Goal: Complete application form

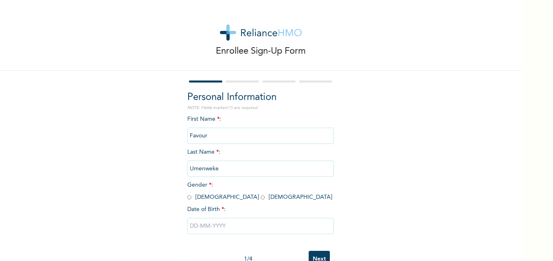
scroll to position [25, 0]
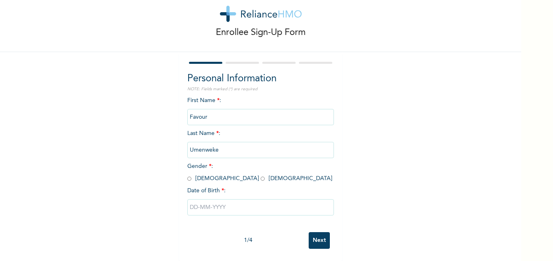
click at [211, 174] on span "Gender * : [DEMOGRAPHIC_DATA] [DEMOGRAPHIC_DATA]" at bounding box center [259, 173] width 145 height 18
click at [260, 175] on input "radio" at bounding box center [262, 179] width 4 height 8
radio input "true"
click at [192, 204] on input "text" at bounding box center [260, 207] width 147 height 16
select select "8"
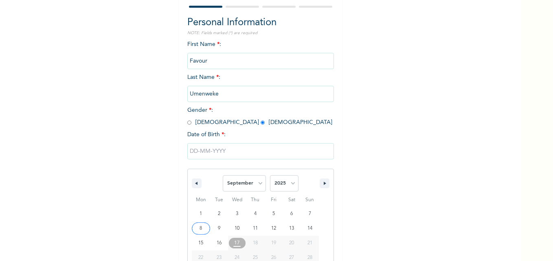
scroll to position [109, 0]
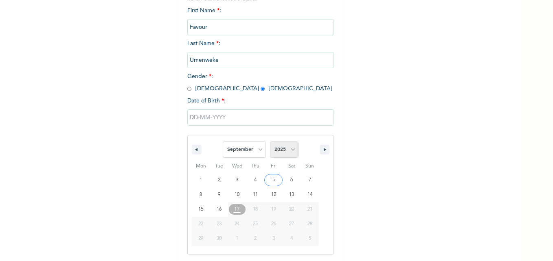
click at [285, 153] on select "2025 2024 2023 2022 2021 2020 2019 2018 2017 2016 2015 2014 2013 2012 2011 2010…" at bounding box center [284, 150] width 28 height 16
select select "1998"
click at [270, 142] on select "2025 2024 2023 2022 2021 2020 2019 2018 2017 2016 2015 2014 2013 2012 2011 2010…" at bounding box center [284, 150] width 28 height 16
click at [256, 150] on select "January February March April May June July August September October November De…" at bounding box center [244, 150] width 43 height 16
select select "1"
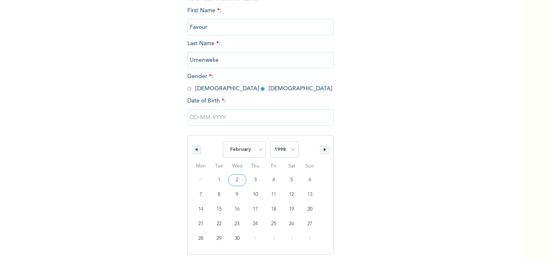
click at [223, 142] on select "January February March April May June July August September October November De…" at bounding box center [244, 150] width 43 height 16
type input "[DATE]"
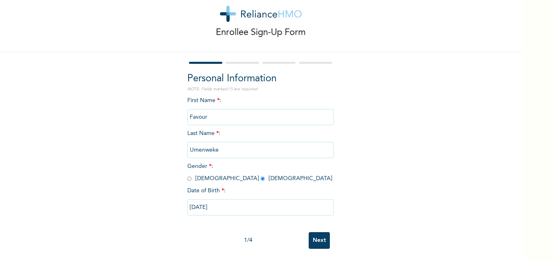
click at [320, 234] on input "Next" at bounding box center [319, 240] width 21 height 17
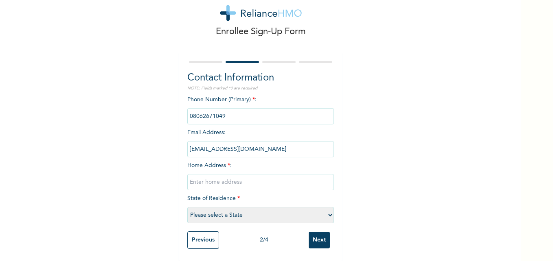
click at [256, 175] on input "text" at bounding box center [260, 182] width 147 height 16
type input "F"
type input "30A [PERSON_NAME] Phase 1"
click at [320, 209] on select "Please select a State [PERSON_NAME] (FCT) [PERSON_NAME] Ibom [GEOGRAPHIC_DATA] …" at bounding box center [260, 215] width 147 height 16
select select "25"
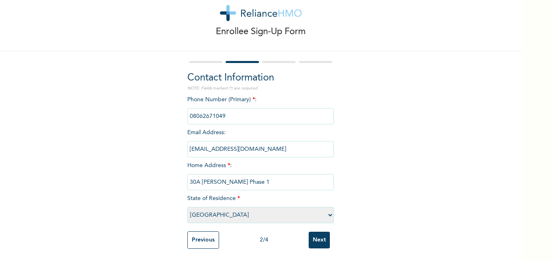
click at [187, 207] on select "Please select a State [PERSON_NAME] (FCT) [PERSON_NAME] Ibom [GEOGRAPHIC_DATA] …" at bounding box center [260, 215] width 147 height 16
click at [309, 237] on input "Next" at bounding box center [319, 240] width 21 height 17
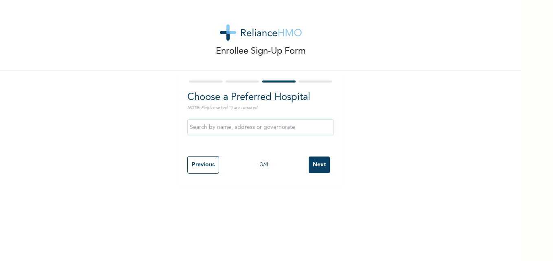
scroll to position [0, 0]
click at [301, 127] on input "text" at bounding box center [260, 127] width 147 height 16
type input "P"
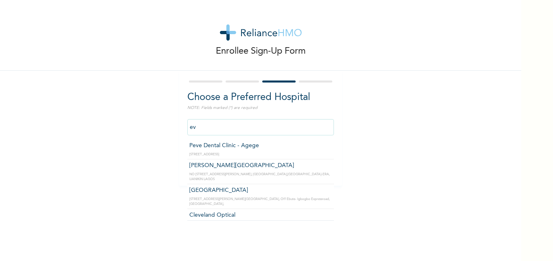
type input "e"
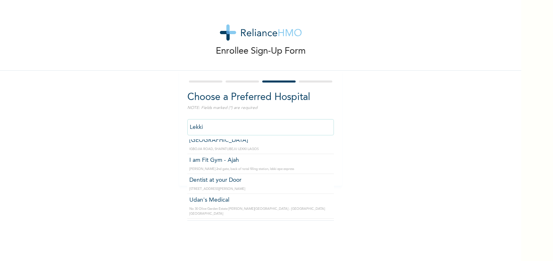
scroll to position [1046, 0]
type input "Reliance Family Clinics (RFC) - [GEOGRAPHIC_DATA]"
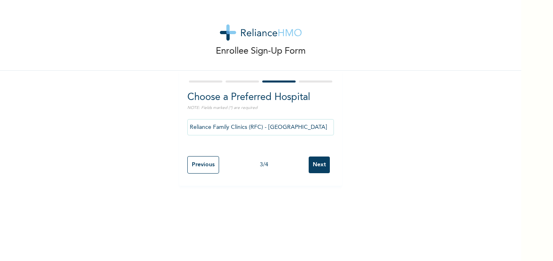
click at [317, 161] on input "Next" at bounding box center [319, 165] width 21 height 17
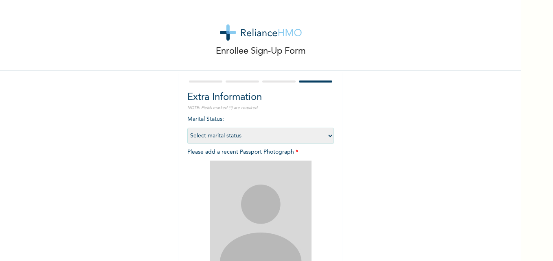
click at [327, 137] on select "Select marital status [DEMOGRAPHIC_DATA] Married [DEMOGRAPHIC_DATA] Widow/[DEMO…" at bounding box center [260, 136] width 147 height 16
select select "1"
click at [187, 128] on select "Select marital status [DEMOGRAPHIC_DATA] Married [DEMOGRAPHIC_DATA] Widow/[DEMO…" at bounding box center [260, 136] width 147 height 16
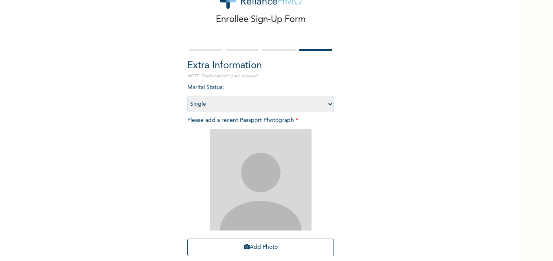
scroll to position [43, 0]
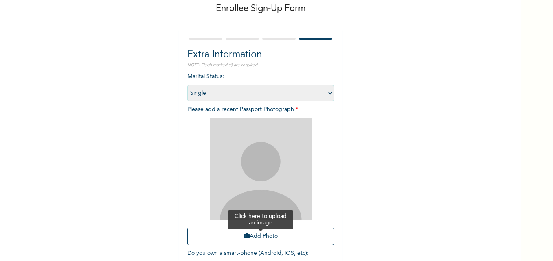
click at [251, 239] on button "Add Photo" at bounding box center [260, 237] width 147 height 18
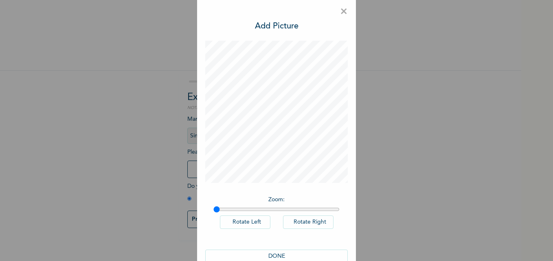
scroll to position [23, 0]
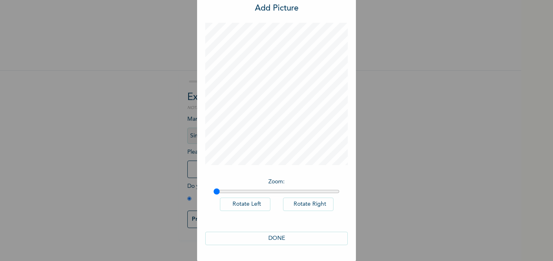
click at [284, 236] on button "DONE" at bounding box center [276, 238] width 142 height 13
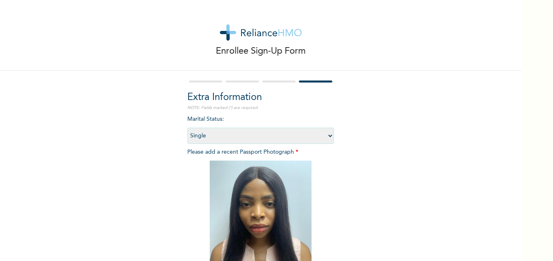
scroll to position [95, 0]
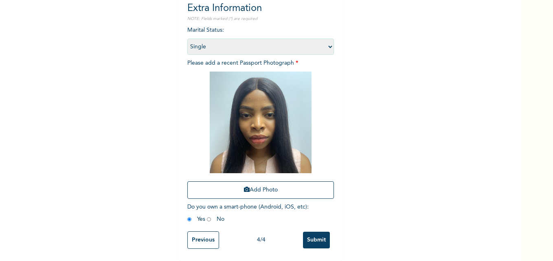
click at [314, 234] on input "Submit" at bounding box center [316, 240] width 27 height 17
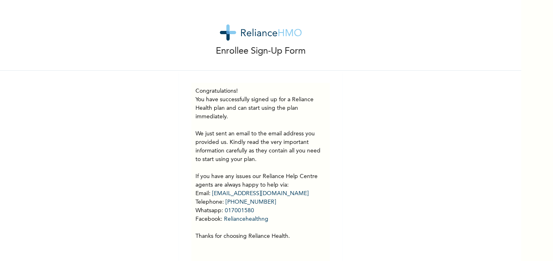
scroll to position [19, 0]
